Goal: Navigation & Orientation: Find specific page/section

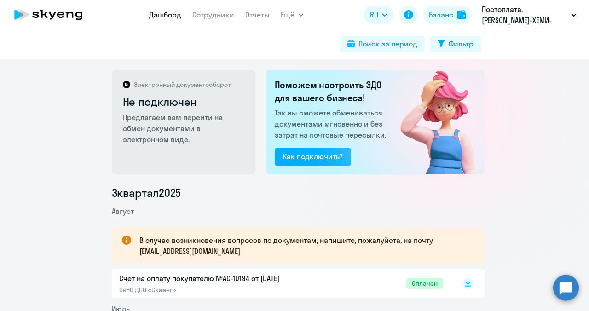
click at [169, 18] on link "Дашборд" at bounding box center [165, 14] width 32 height 9
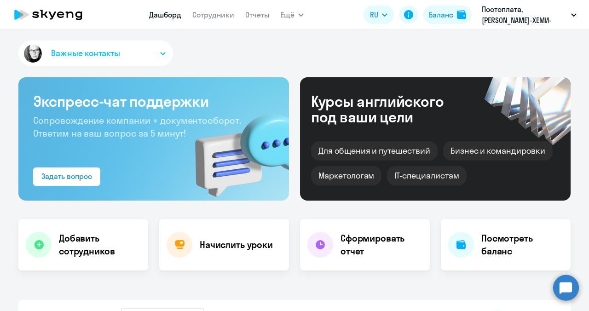
select select "30"
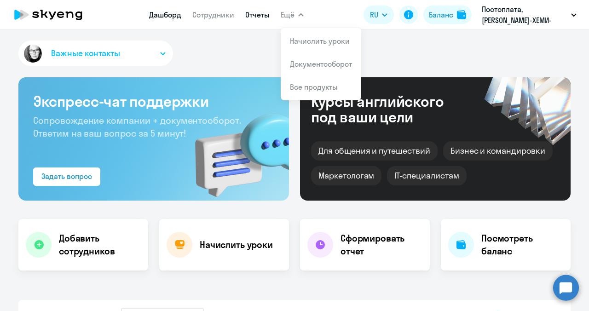
click at [253, 14] on link "Отчеты" at bounding box center [257, 14] width 24 height 9
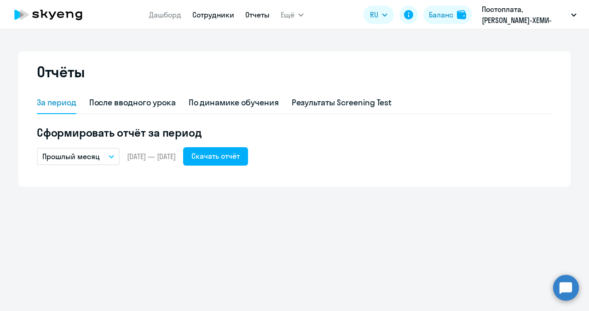
click at [223, 17] on link "Сотрудники" at bounding box center [213, 14] width 42 height 9
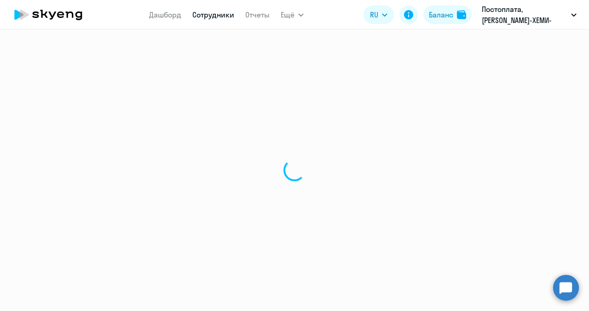
select select "30"
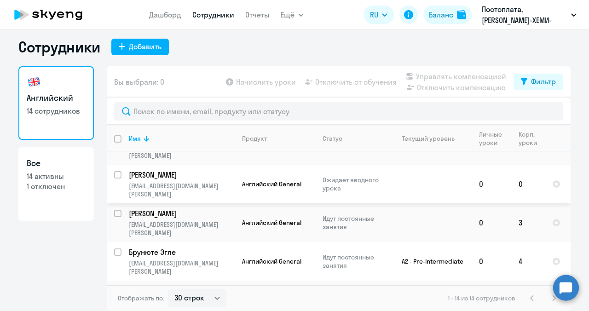
scroll to position [319, 0]
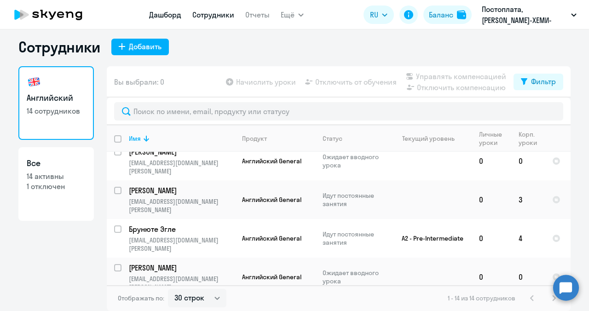
click at [166, 16] on link "Дашборд" at bounding box center [165, 14] width 32 height 9
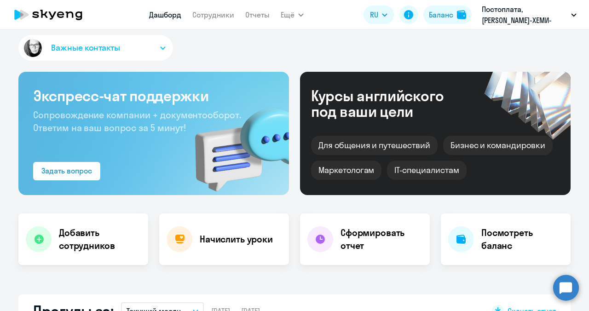
select select "30"
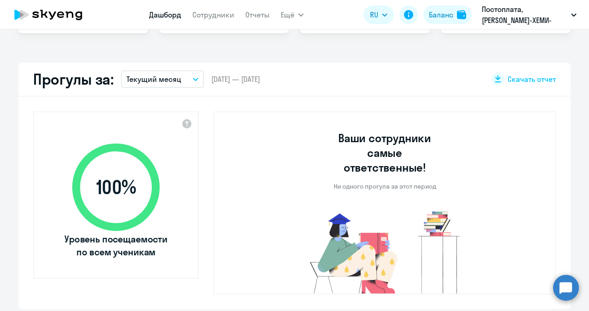
scroll to position [235, 0]
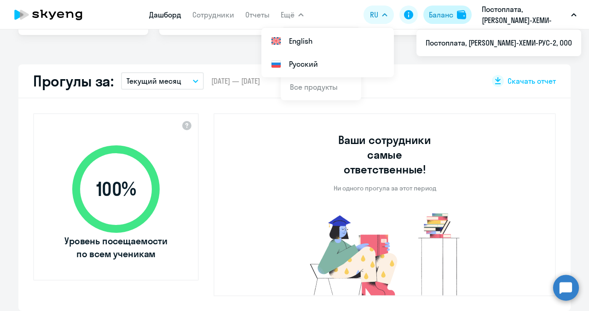
click at [448, 15] on div "Баланс" at bounding box center [441, 14] width 24 height 11
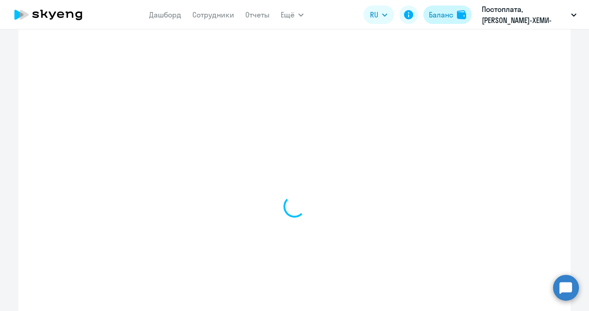
select select "english_adult_not_native_speaker"
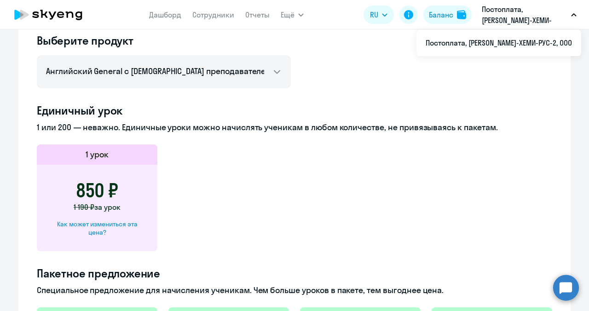
click at [519, 14] on p "Постоплата, [PERSON_NAME]-ХЕМИ-РУС-2, ООО" at bounding box center [525, 15] width 86 height 22
click at [572, 14] on icon "button" at bounding box center [573, 15] width 5 height 2
click at [353, 81] on div "Выберите продукт Английский General с русскоговорящим преподавателем Английский…" at bounding box center [294, 288] width 515 height 510
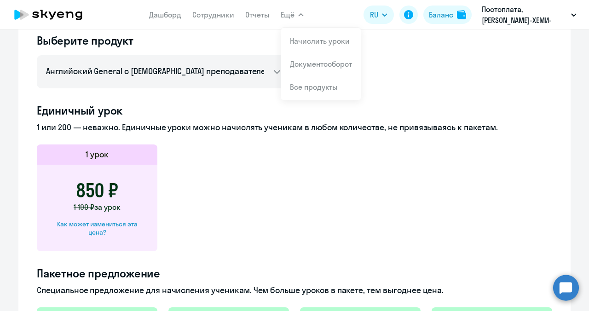
click at [303, 14] on icon "button" at bounding box center [301, 14] width 6 height 3
click at [308, 66] on link "Документооборот" at bounding box center [321, 63] width 62 height 9
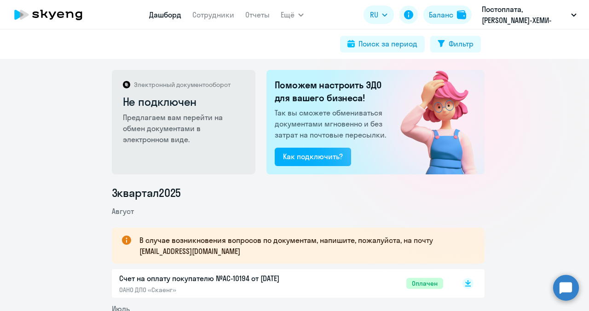
click at [161, 13] on link "Дашборд" at bounding box center [165, 14] width 32 height 9
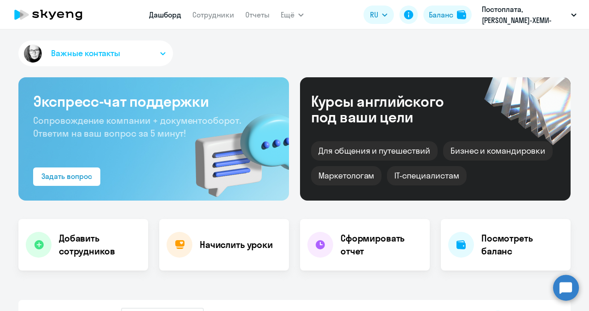
select select "30"
click at [230, 63] on div "Важные контакты" at bounding box center [294, 54] width 552 height 29
